Goal: Task Accomplishment & Management: Use online tool/utility

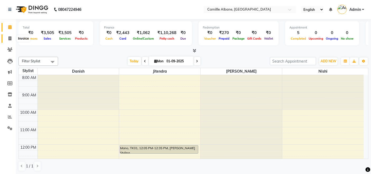
click at [12, 39] on span at bounding box center [9, 39] width 9 height 6
select select "service"
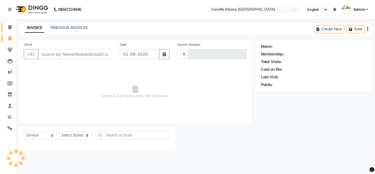
type input "1037"
select select "7025"
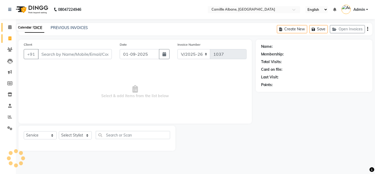
click at [11, 28] on icon at bounding box center [9, 27] width 3 height 4
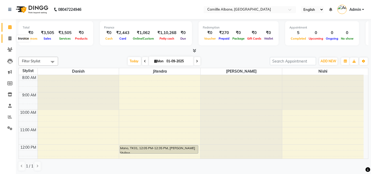
click at [10, 38] on icon at bounding box center [9, 38] width 3 height 4
select select "service"
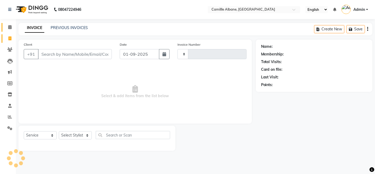
type input "1037"
select select "7025"
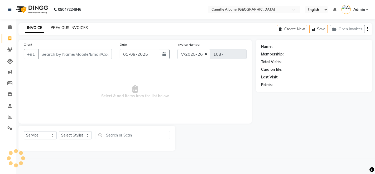
click at [73, 27] on link "PREVIOUS INVOICES" at bounding box center [69, 27] width 37 height 5
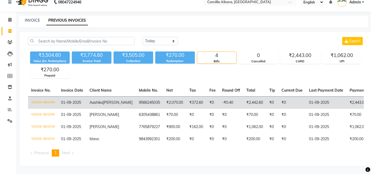
scroll to position [16, 0]
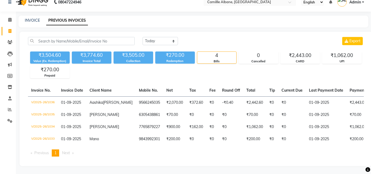
click at [139, 63] on div "₹3,504.60 Value (Ex. Redemption) ₹3,774.60 Invoice Total ₹3,505.00 Collection ₹…" at bounding box center [196, 63] width 336 height 29
click at [10, 18] on icon at bounding box center [9, 20] width 3 height 4
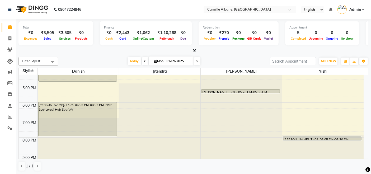
scroll to position [157, 0]
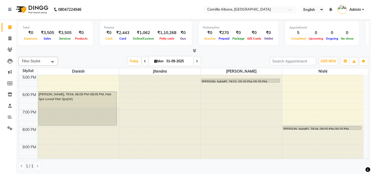
click at [198, 60] on span at bounding box center [197, 61] width 6 height 8
type input "02-09-2025"
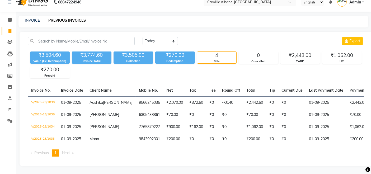
scroll to position [16, 0]
drag, startPoint x: 8, startPoint y: 9, endPoint x: 22, endPoint y: 1, distance: 16.4
click at [8, 18] on icon at bounding box center [9, 20] width 3 height 4
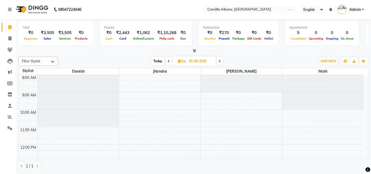
click at [194, 49] on icon at bounding box center [194, 51] width 3 height 4
